Goal: Task Accomplishment & Management: Use online tool/utility

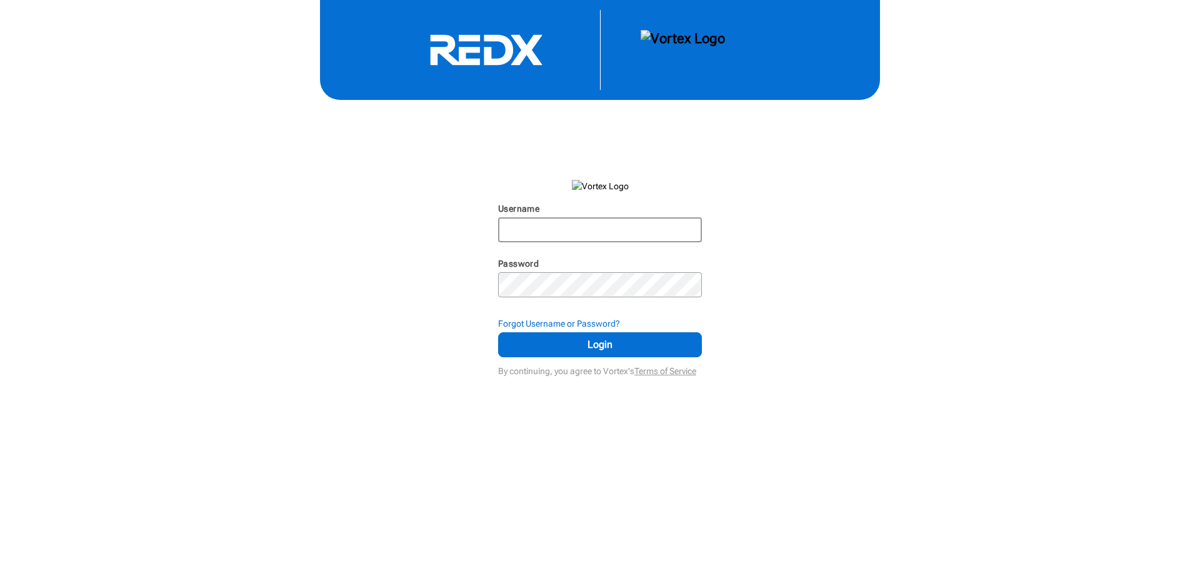
type input "lafido21"
click at [588, 222] on input "lafido21" at bounding box center [599, 230] width 201 height 22
click at [585, 344] on span "Login" at bounding box center [600, 344] width 172 height 15
